Goal: Check status: Check status

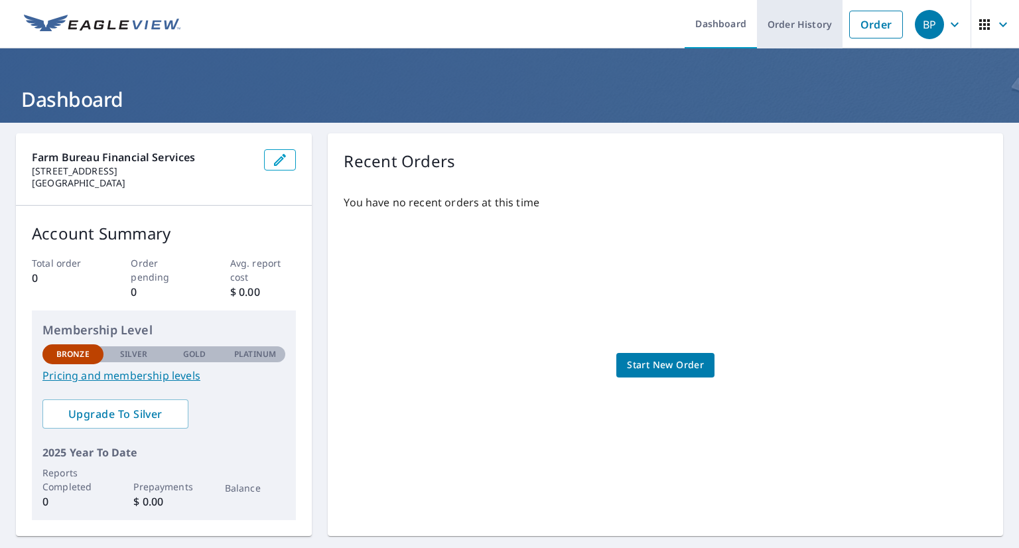
click at [808, 19] on link "Order History" at bounding box center [800, 24] width 86 height 48
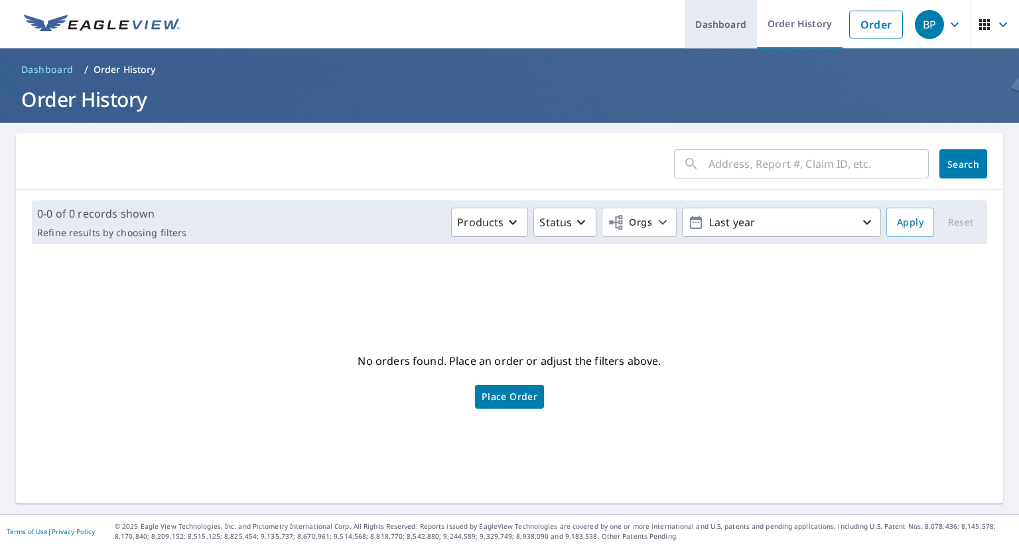
click at [729, 11] on link "Dashboard" at bounding box center [721, 24] width 72 height 48
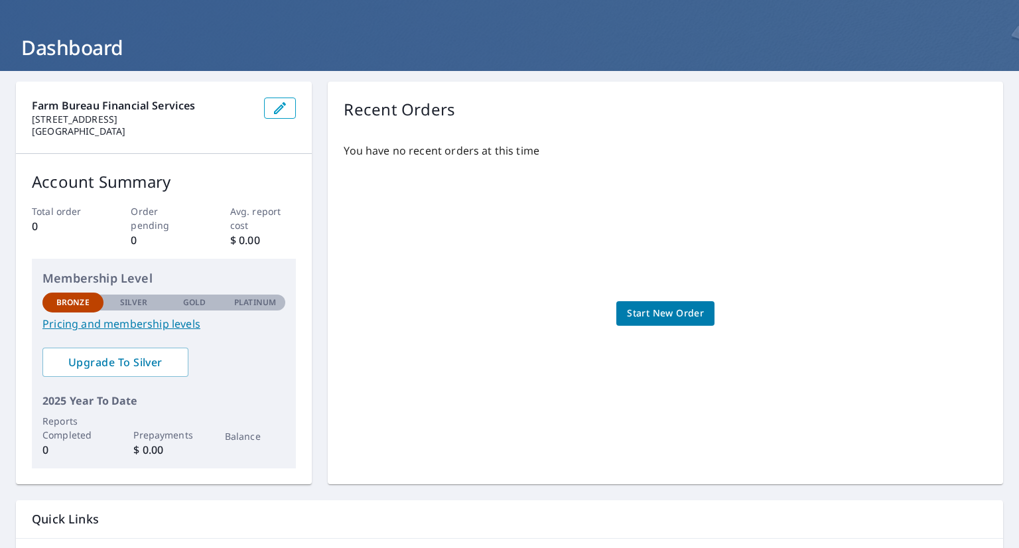
scroll to position [139, 0]
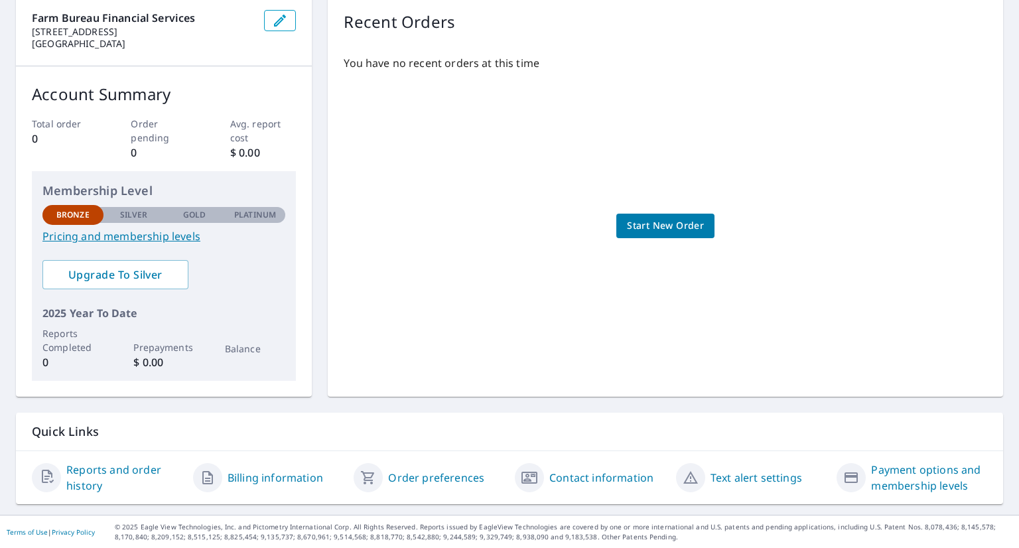
click at [122, 472] on link "Reports and order history" at bounding box center [124, 478] width 116 height 32
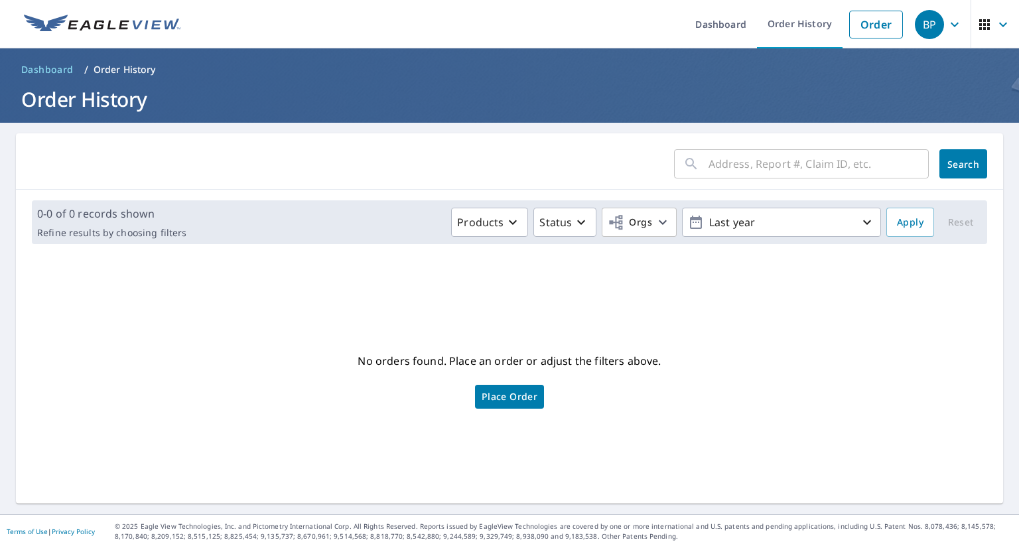
click at [800, 161] on input "text" at bounding box center [819, 163] width 220 height 37
click at [832, 167] on input "text" at bounding box center [819, 163] width 220 height 37
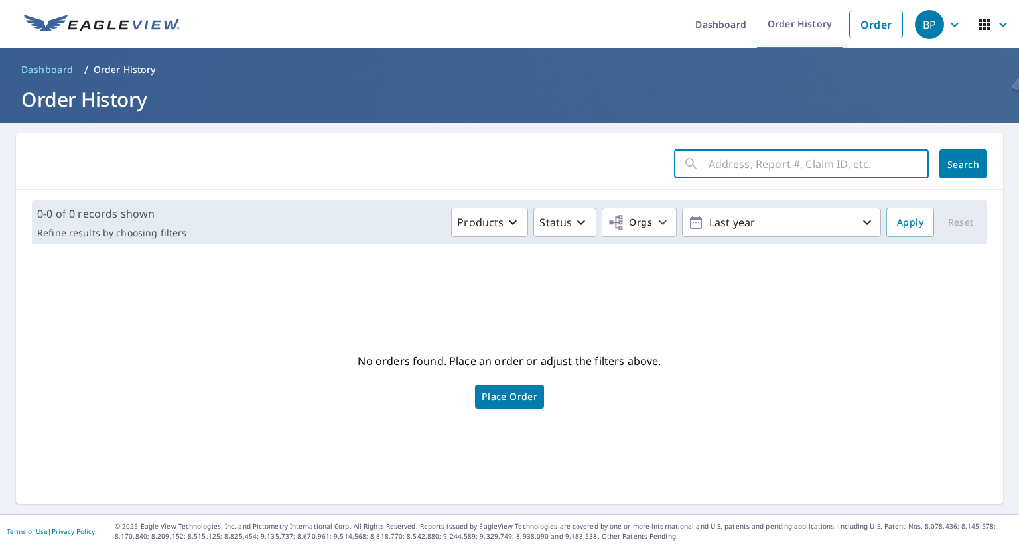
paste input "67701905"
type input "67701905"
click at [954, 173] on button "Search" at bounding box center [964, 163] width 48 height 29
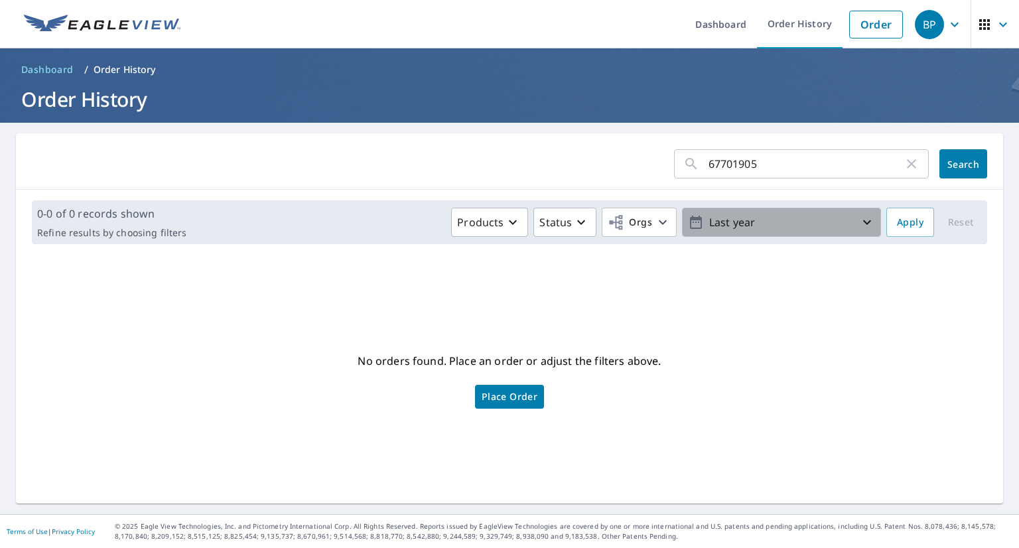
click at [841, 218] on p "Last year" at bounding box center [781, 222] width 155 height 23
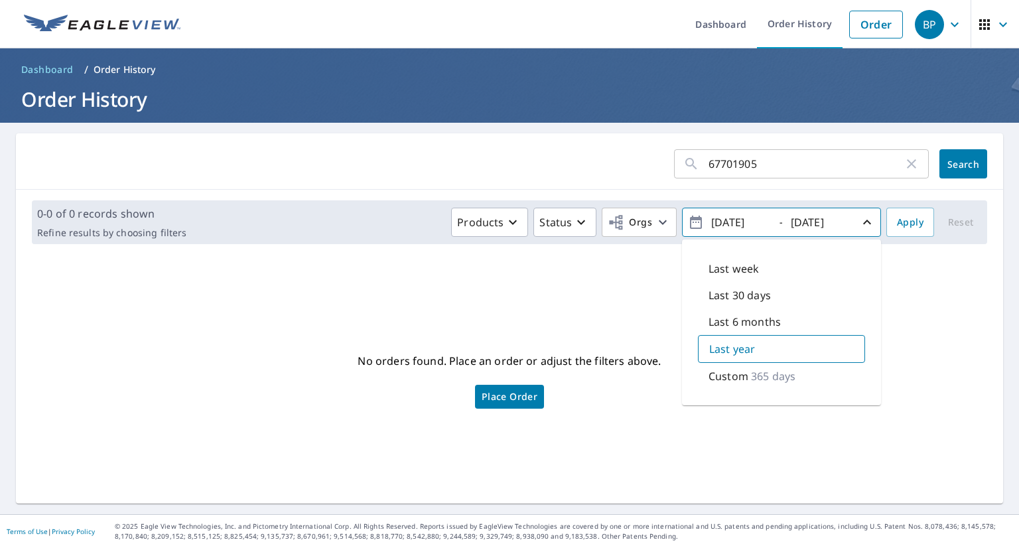
click at [751, 379] on p "365 days" at bounding box center [773, 376] width 44 height 16
click at [900, 224] on span "Apply" at bounding box center [910, 222] width 27 height 17
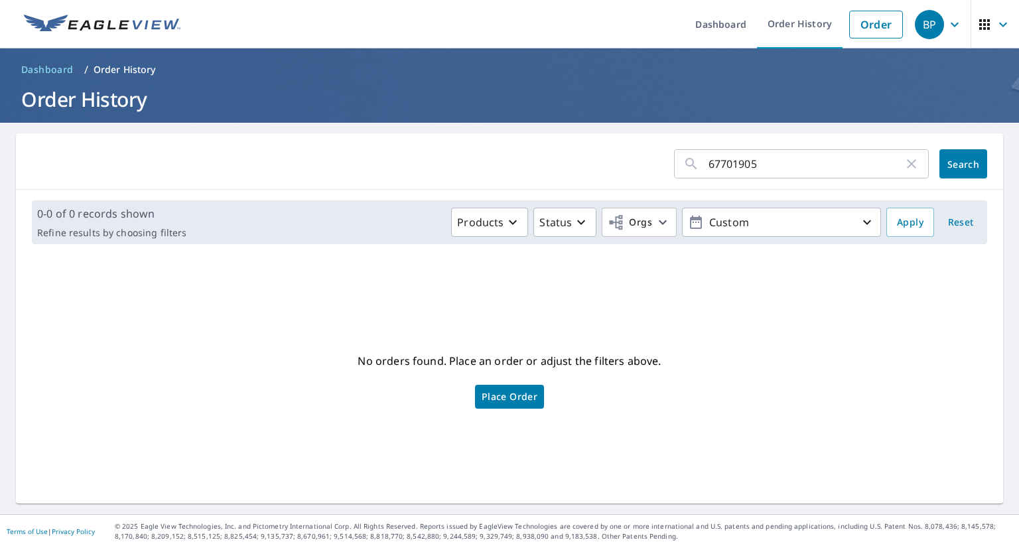
click at [113, 23] on img at bounding box center [102, 25] width 157 height 20
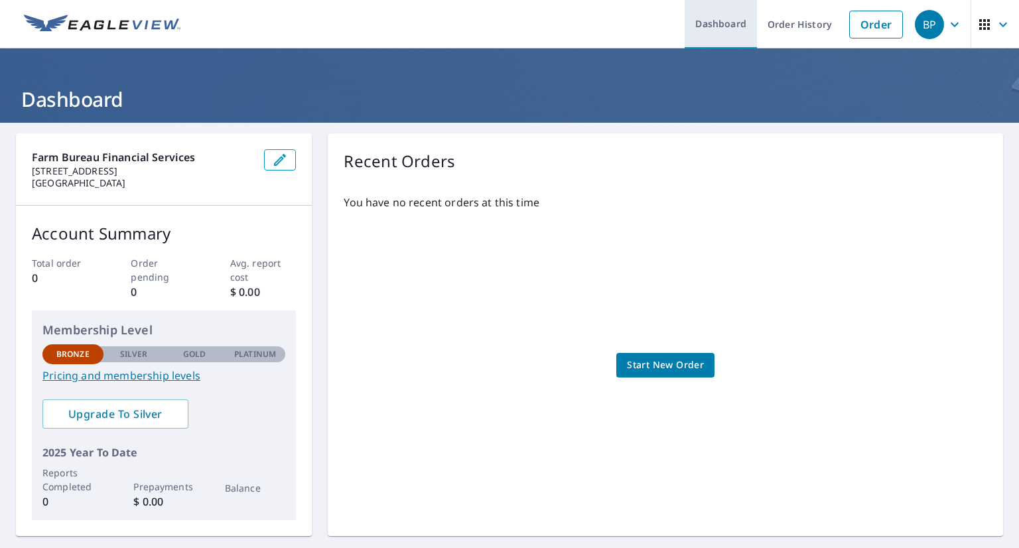
click at [711, 27] on link "Dashboard" at bounding box center [721, 24] width 72 height 48
click at [982, 29] on icon "button" at bounding box center [985, 25] width 16 height 16
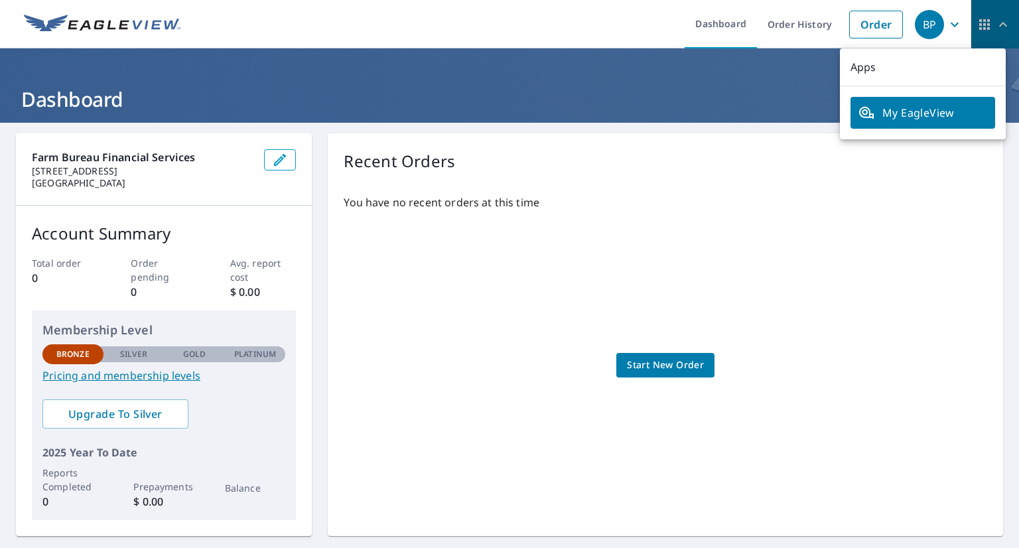
click at [995, 21] on icon "button" at bounding box center [1003, 25] width 16 height 16
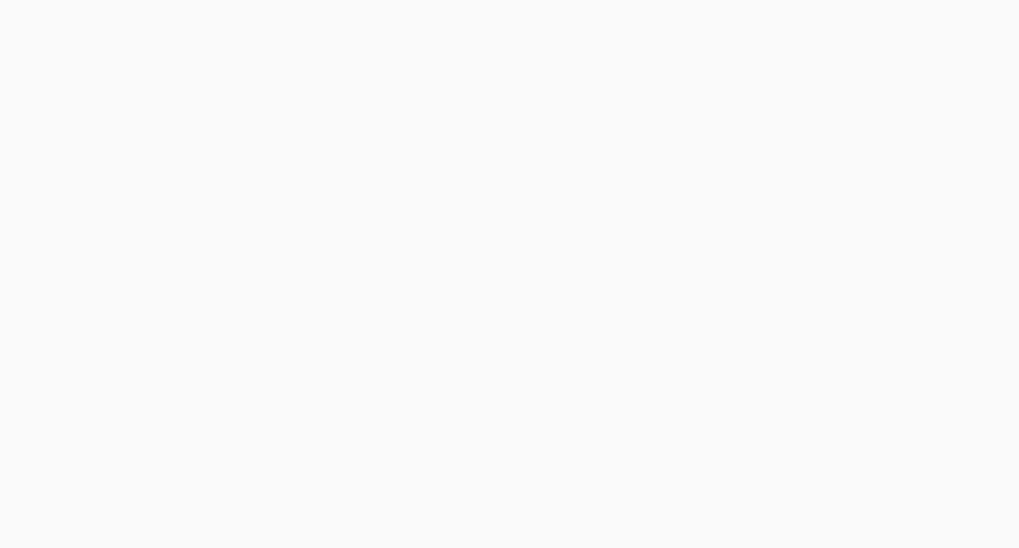
drag, startPoint x: 490, startPoint y: 89, endPoint x: 510, endPoint y: 64, distance: 31.6
click at [490, 89] on div at bounding box center [509, 274] width 1019 height 548
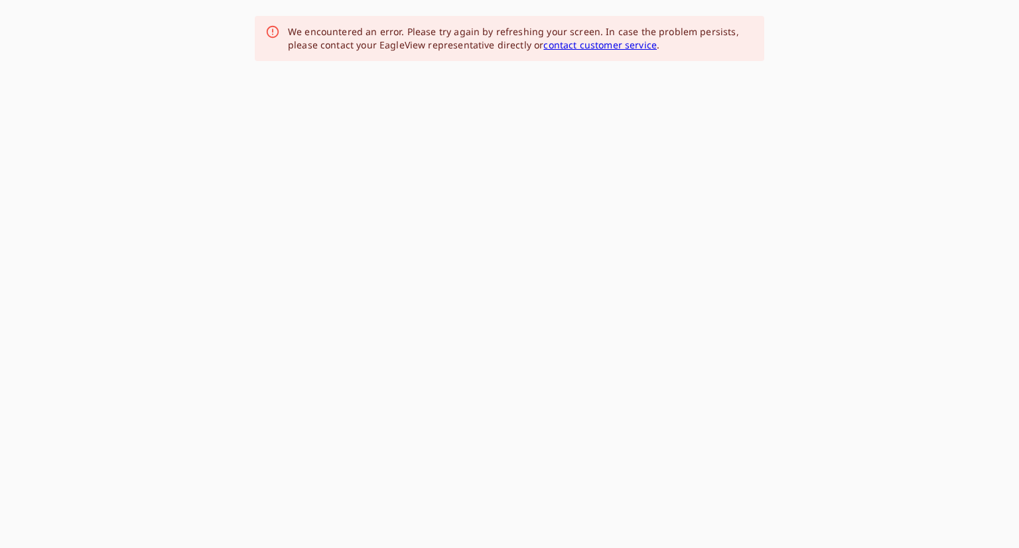
click at [581, 43] on link "contact customer service" at bounding box center [599, 44] width 113 height 13
